Goal: Information Seeking & Learning: Learn about a topic

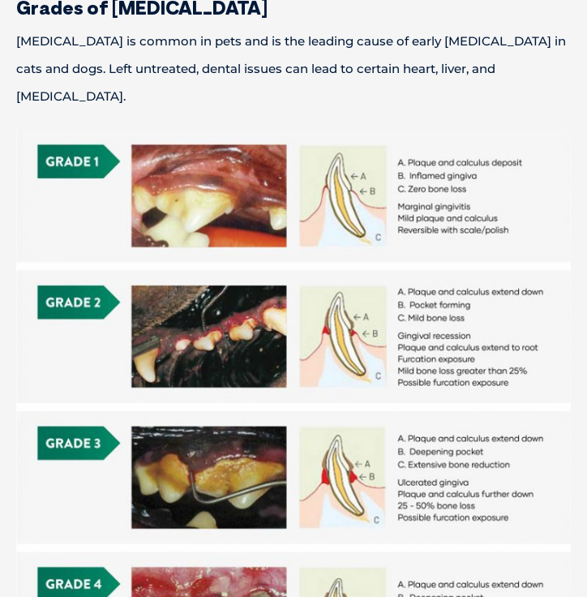
scroll to position [548, 0]
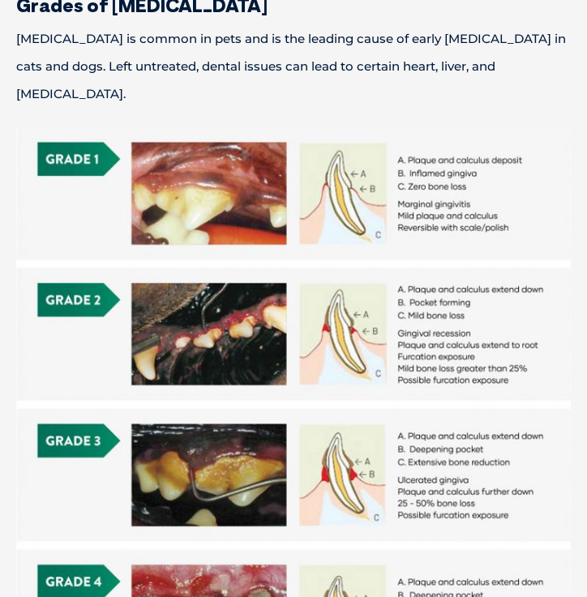
drag, startPoint x: 517, startPoint y: 306, endPoint x: 4, endPoint y: 341, distance: 514.4
